Goal: Information Seeking & Learning: Learn about a topic

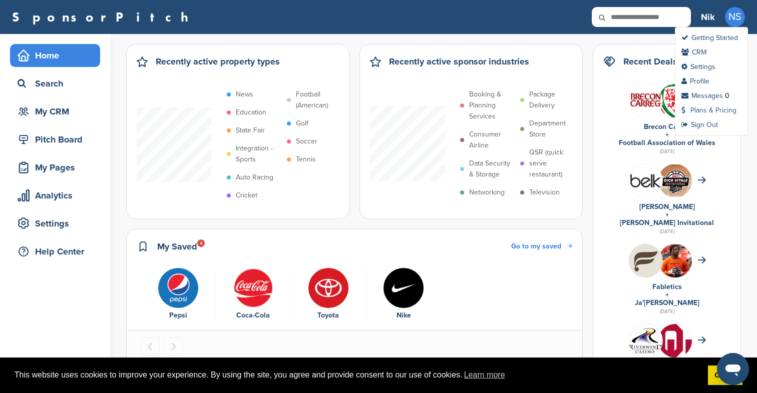
click at [706, 110] on link "Plans & Pricing" at bounding box center [708, 110] width 55 height 9
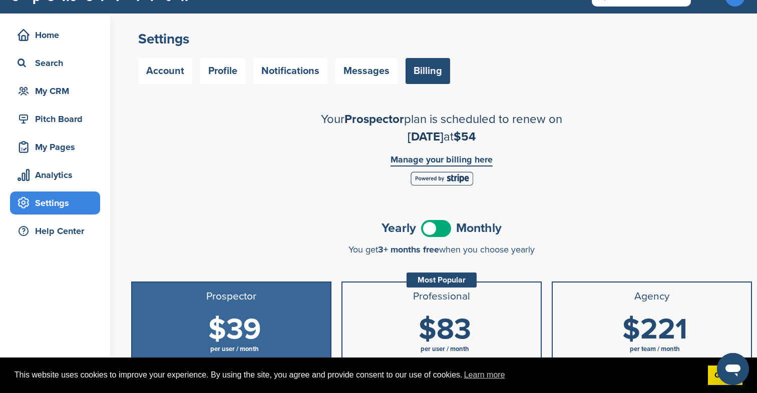
scroll to position [24, 0]
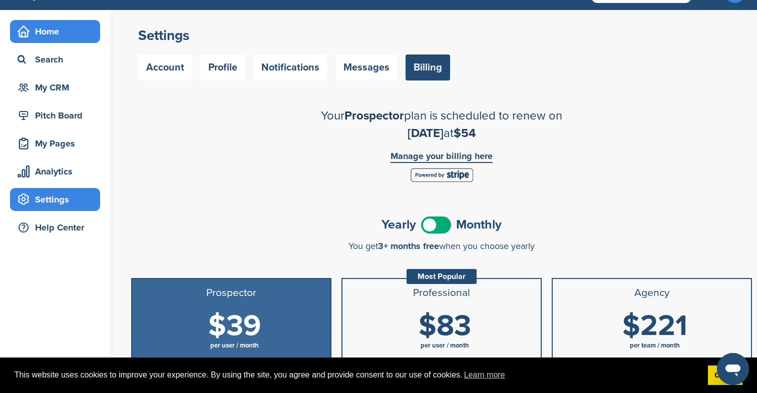
click at [66, 39] on div "Home" at bounding box center [57, 32] width 85 height 18
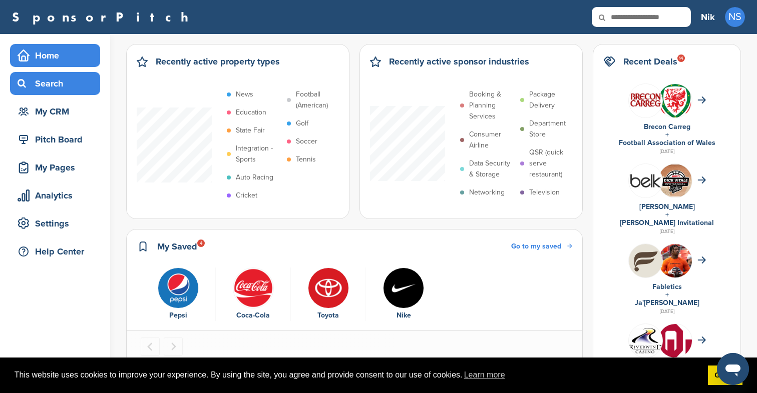
click at [59, 75] on div "Search" at bounding box center [57, 84] width 85 height 18
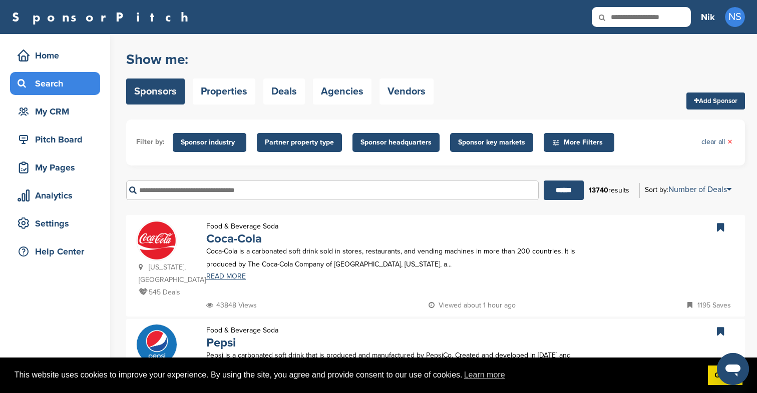
click at [242, 188] on input "text" at bounding box center [332, 191] width 412 height 20
type input "*"
click at [223, 128] on div "Filter by: Sponsor industry Sponsor Industry × Apparel, Clothing, & Fashion Acc…" at bounding box center [435, 143] width 619 height 46
click at [223, 140] on span "Sponsor industry" at bounding box center [210, 142] width 58 height 11
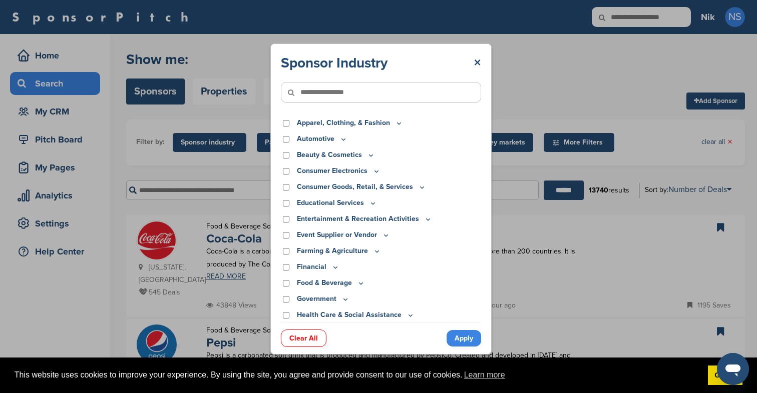
click at [338, 125] on p "Apparel, Clothing, & Fashion" at bounding box center [350, 123] width 106 height 11
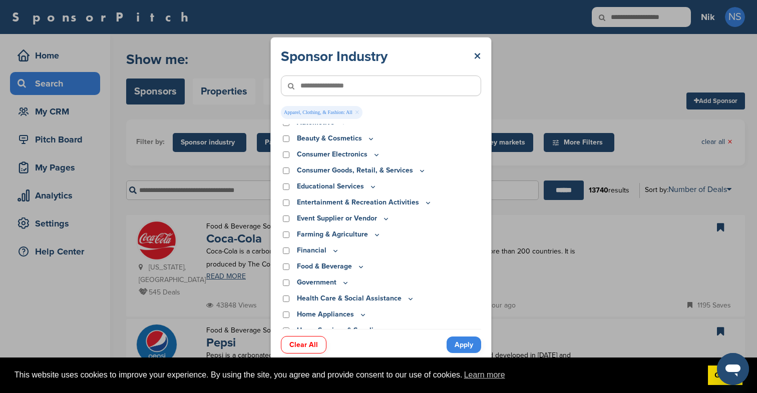
scroll to position [41, 0]
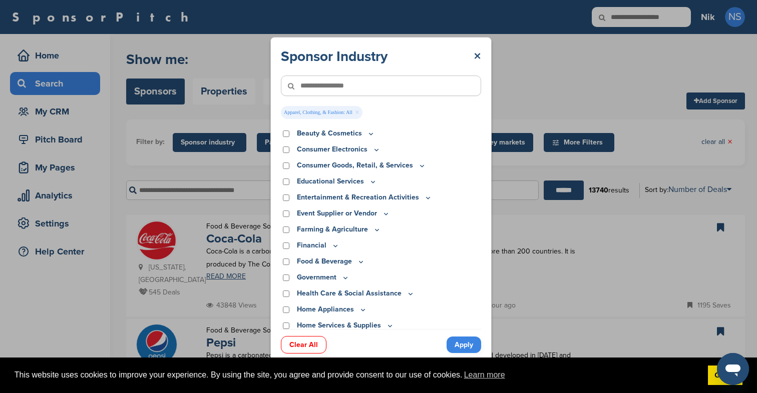
click at [475, 344] on link "Apply" at bounding box center [463, 345] width 35 height 17
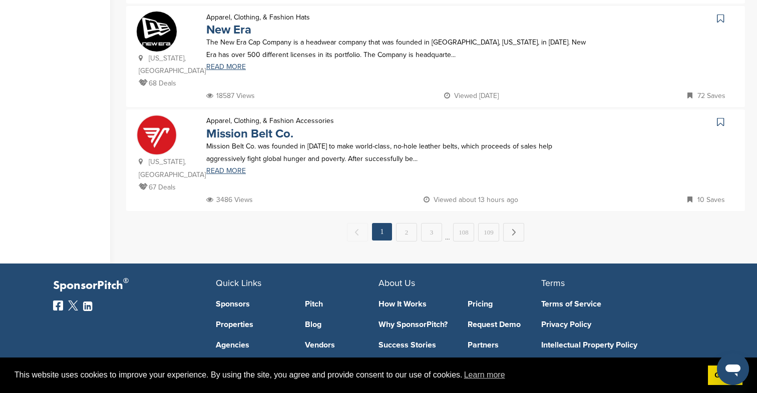
scroll to position [885, 0]
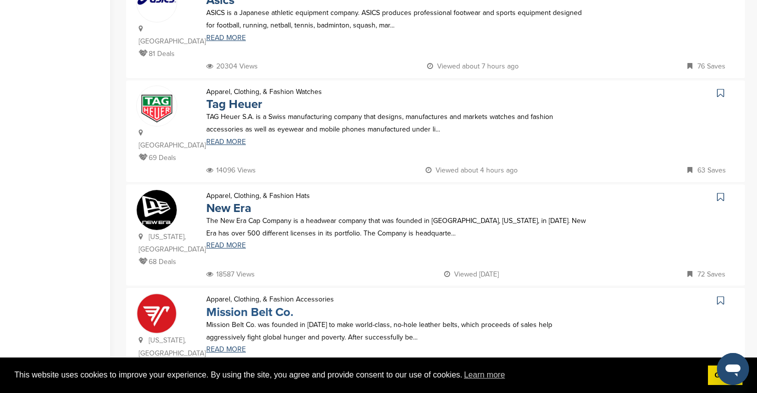
click at [269, 305] on link "Mission Belt Co." at bounding box center [249, 312] width 87 height 15
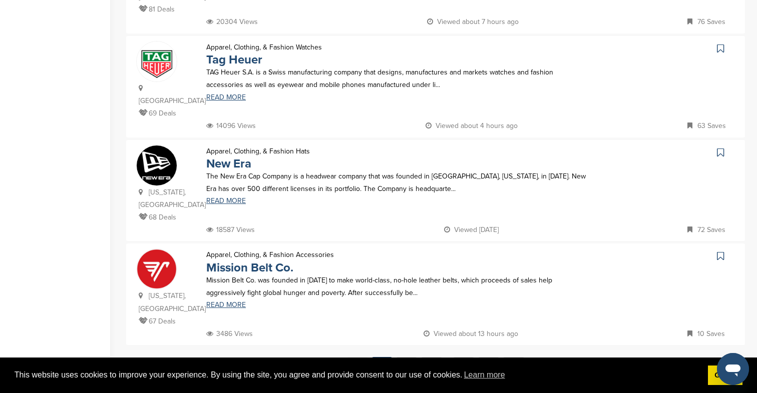
scroll to position [0, 0]
